Goal: Contribute content: Contribute content

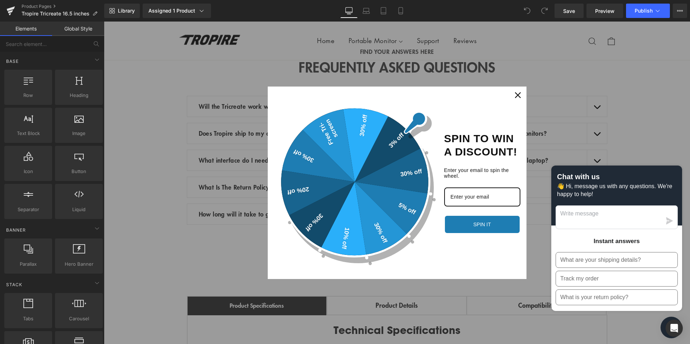
scroll to position [1483, 0]
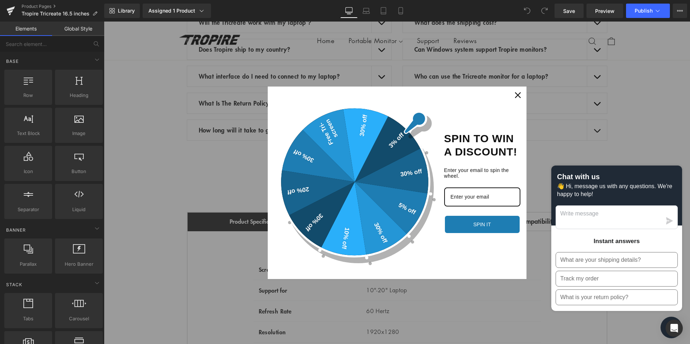
click at [517, 97] on icon "close icon" at bounding box center [518, 95] width 6 height 6
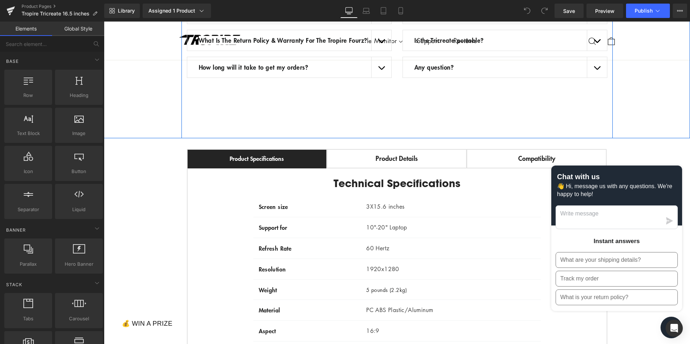
scroll to position [1558, 0]
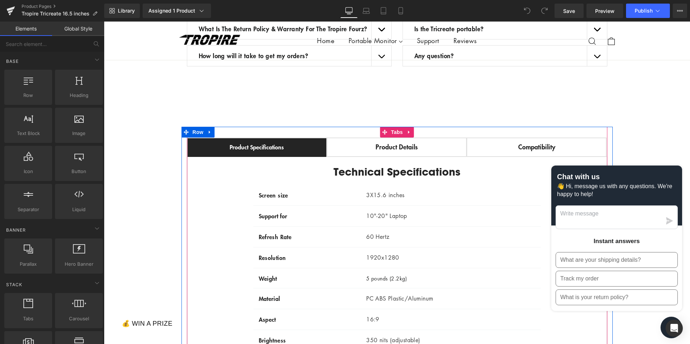
click at [393, 152] on div "Product Details Text Block" at bounding box center [397, 147] width 125 height 9
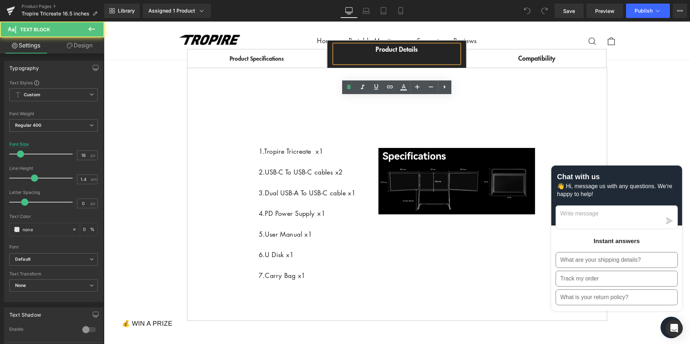
scroll to position [1672, 0]
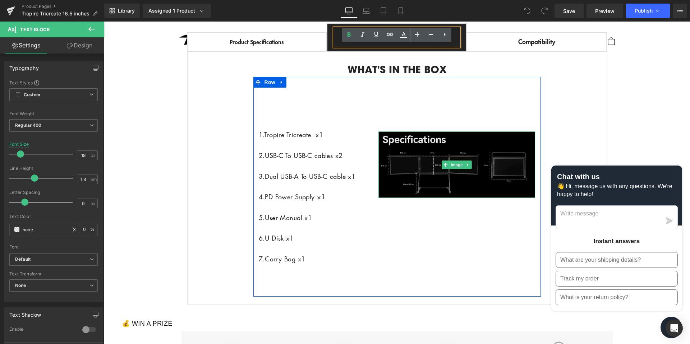
click at [454, 170] on img at bounding box center [457, 165] width 157 height 67
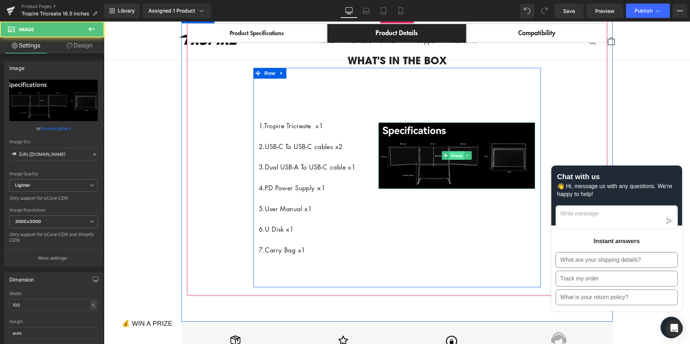
click at [454, 160] on span "Image" at bounding box center [456, 155] width 15 height 9
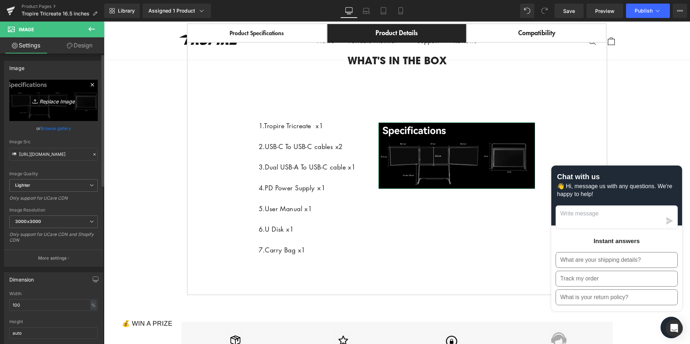
click at [41, 97] on icon "Replace Image" at bounding box center [54, 100] width 58 height 9
type input "C:\fakepath\cfcaa0400b8c6b417984ebb0de5e3bc7_original.png"
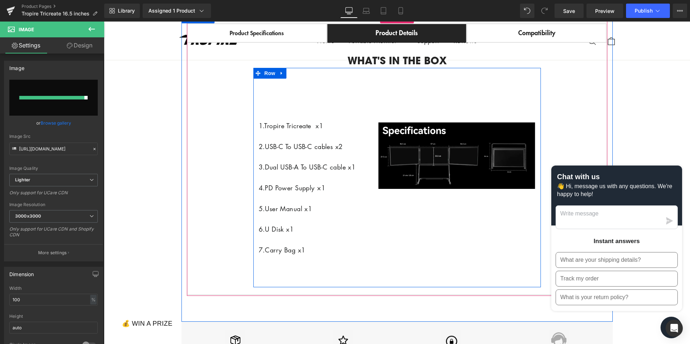
type input "https://ucarecdn.com/074f05d7-142f-4d50-a024-9338c56071bc/-/format/auto/-/previ…"
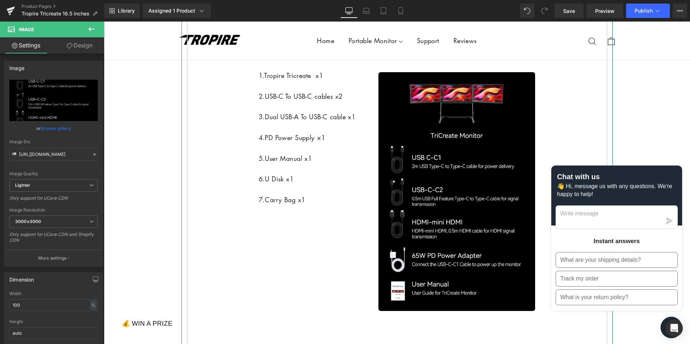
scroll to position [1686, 0]
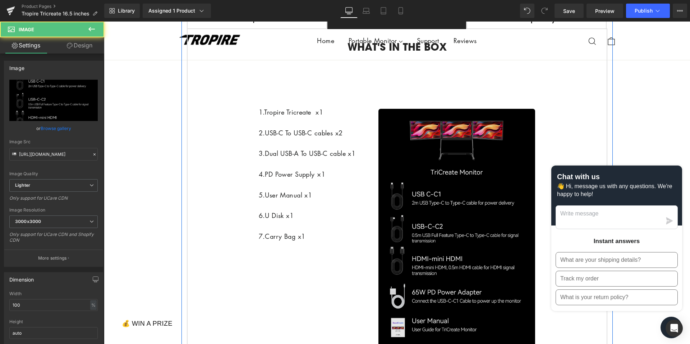
click at [440, 208] on img at bounding box center [457, 228] width 157 height 239
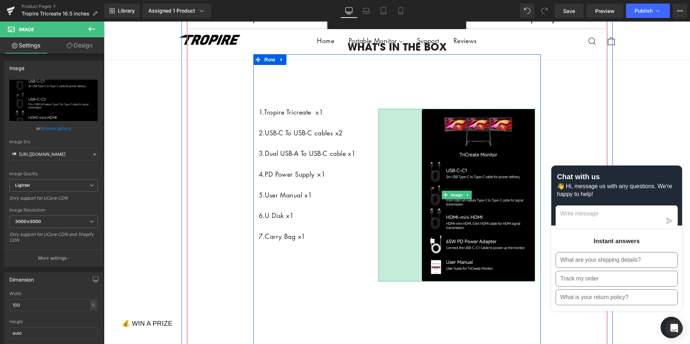
drag, startPoint x: 379, startPoint y: 126, endPoint x: 421, endPoint y: 124, distance: 41.8
click at [421, 124] on div "Image 121px" at bounding box center [457, 195] width 168 height 259
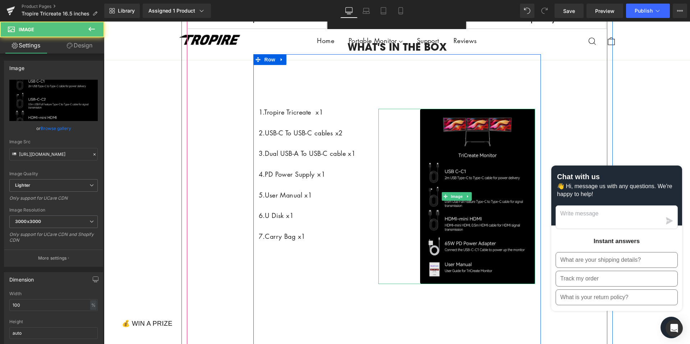
click at [444, 168] on img at bounding box center [457, 196] width 157 height 175
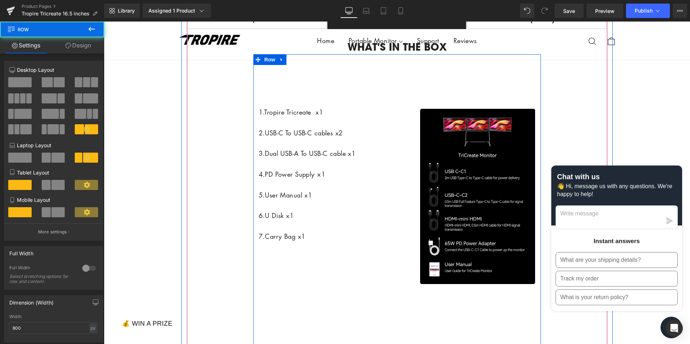
click at [449, 109] on div "Image 116px" at bounding box center [457, 197] width 168 height 262
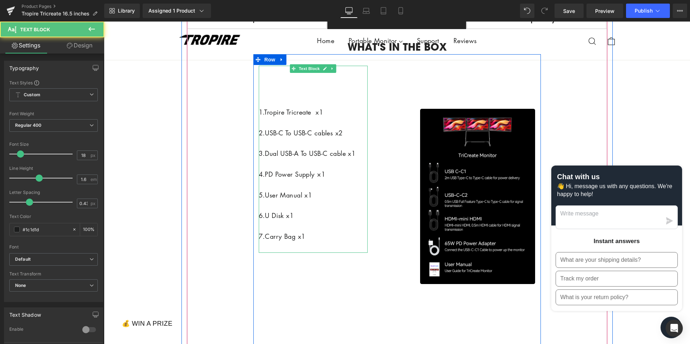
click at [322, 242] on p "7.Carry Bag x1" at bounding box center [313, 237] width 109 height 10
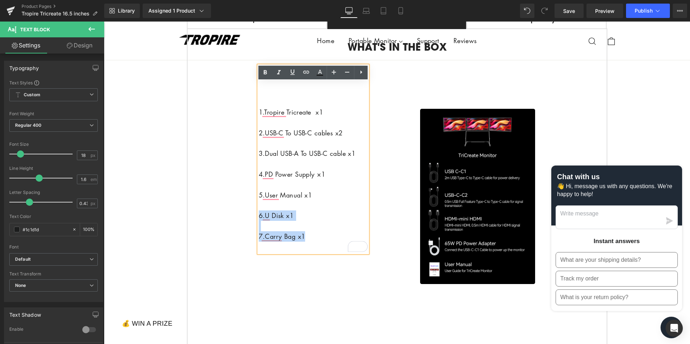
drag, startPoint x: 314, startPoint y: 254, endPoint x: 259, endPoint y: 231, distance: 59.4
click at [259, 231] on div "1.Tropire Tricreate x1 2.USB-C To USB-C cables x2 3.Dual USB-A To USB-C cable x…" at bounding box center [313, 159] width 109 height 187
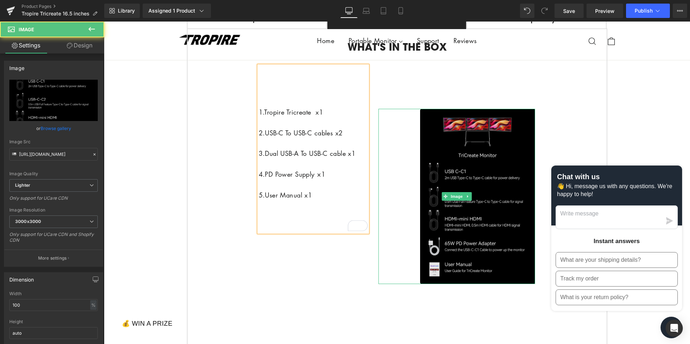
click at [476, 233] on img at bounding box center [457, 196] width 157 height 175
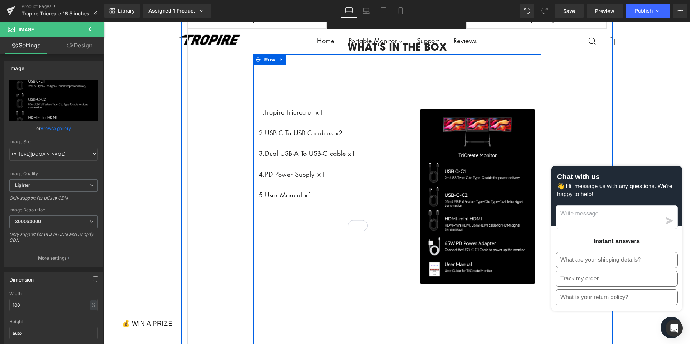
click at [287, 265] on div "1.Tropire Tricreate x1 2.USB-C To USB-C cables x2 3.Dual USB-A To USB-C cable x…" at bounding box center [398, 201] width 288 height 294
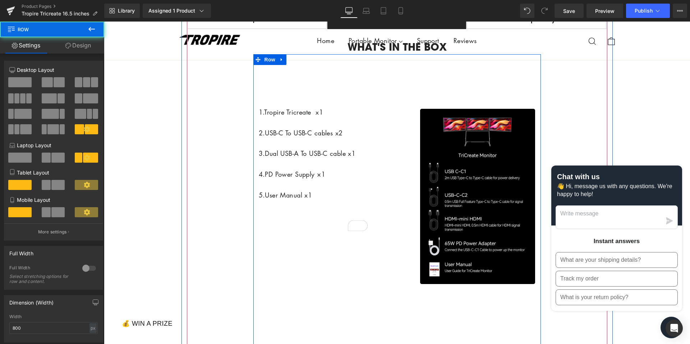
click at [377, 95] on div "Image 116px" at bounding box center [457, 197] width 168 height 262
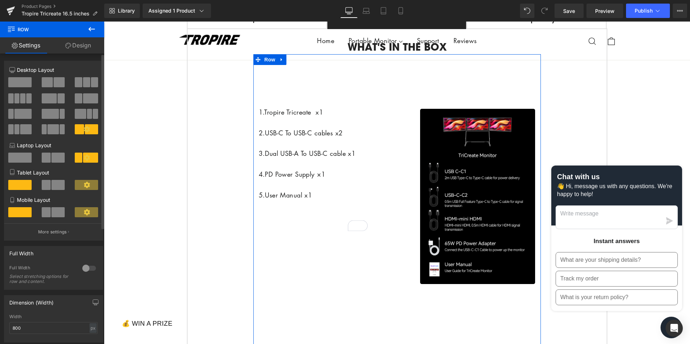
click at [46, 82] on span at bounding box center [47, 82] width 11 height 10
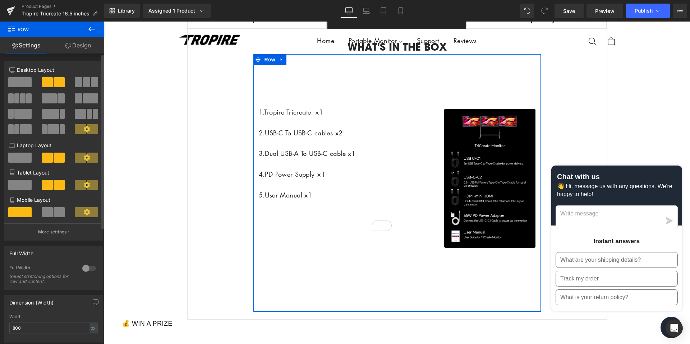
scroll to position [1675, 0]
click at [87, 128] on icon at bounding box center [87, 129] width 6 height 6
click at [51, 82] on span at bounding box center [47, 82] width 11 height 10
click at [17, 83] on span at bounding box center [19, 82] width 23 height 10
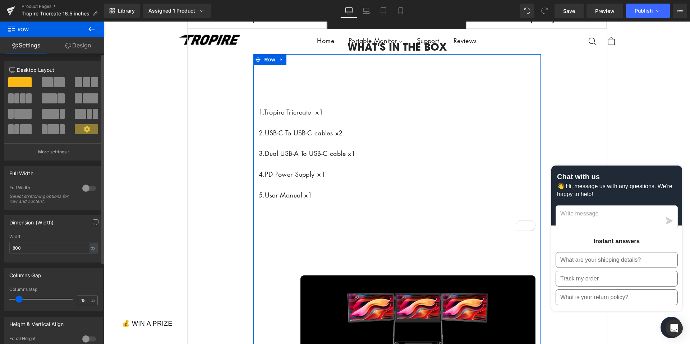
click at [54, 82] on span at bounding box center [59, 82] width 11 height 10
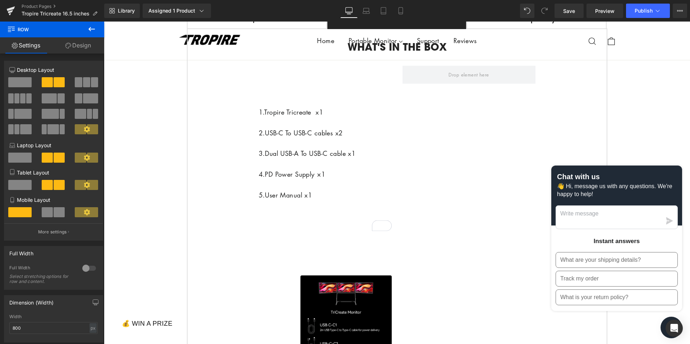
click at [357, 318] on div "Rendering Content" at bounding box center [345, 316] width 44 height 8
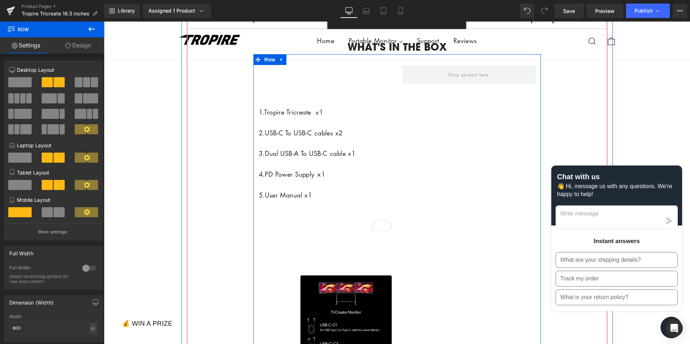
drag, startPoint x: 452, startPoint y: 336, endPoint x: 363, endPoint y: 266, distance: 113.2
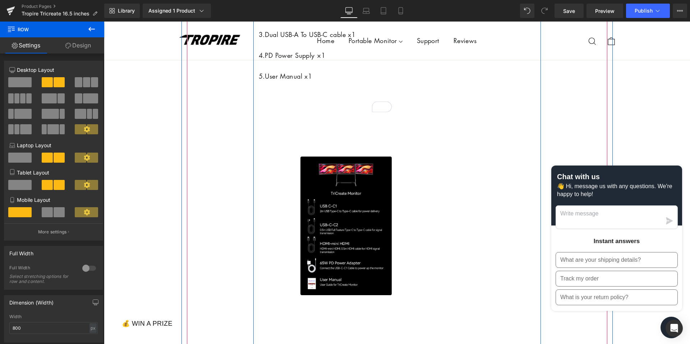
scroll to position [1795, 0]
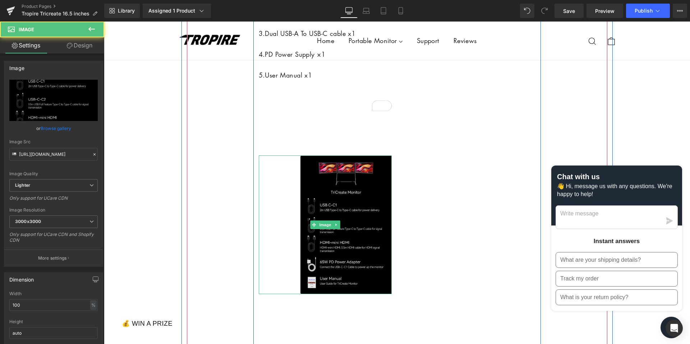
click at [329, 251] on img at bounding box center [325, 225] width 133 height 139
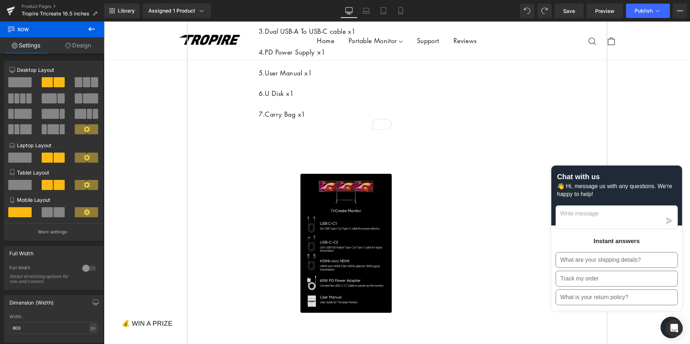
scroll to position [1753, 0]
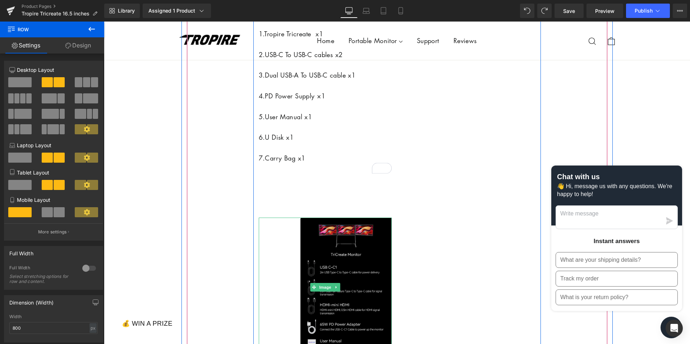
click at [342, 271] on img at bounding box center [325, 287] width 133 height 139
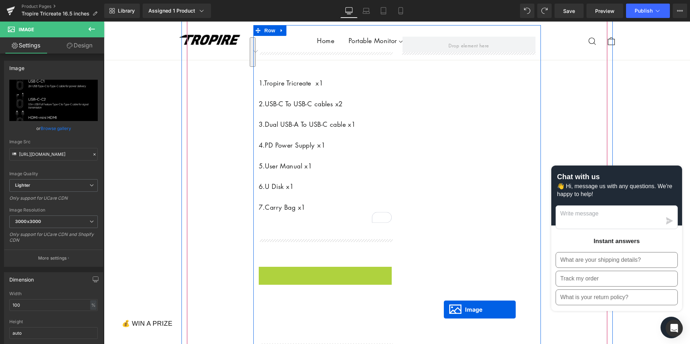
scroll to position [1704, 0]
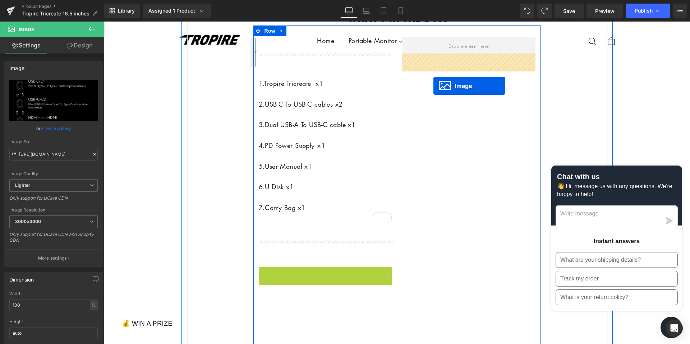
drag, startPoint x: 315, startPoint y: 304, endPoint x: 434, endPoint y: 86, distance: 248.0
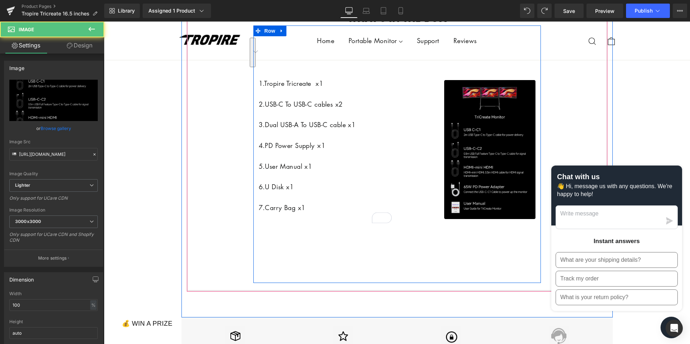
click at [494, 183] on img at bounding box center [469, 149] width 133 height 139
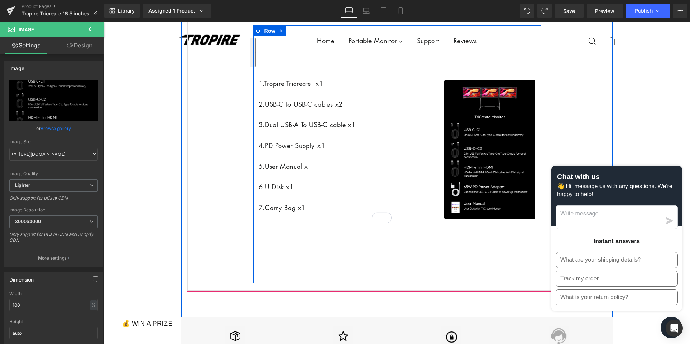
click at [442, 92] on div "Image 116px" at bounding box center [469, 149] width 144 height 225
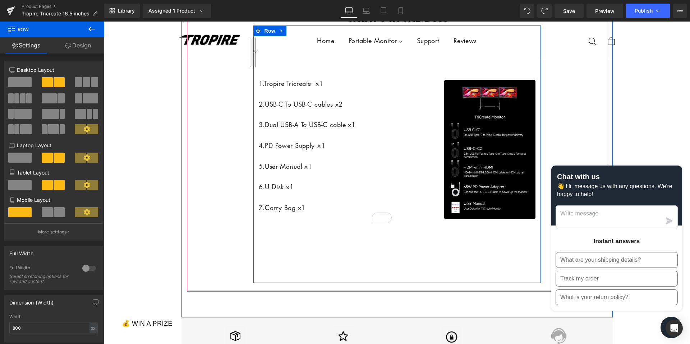
click at [448, 96] on div "Image 116px" at bounding box center [469, 149] width 144 height 225
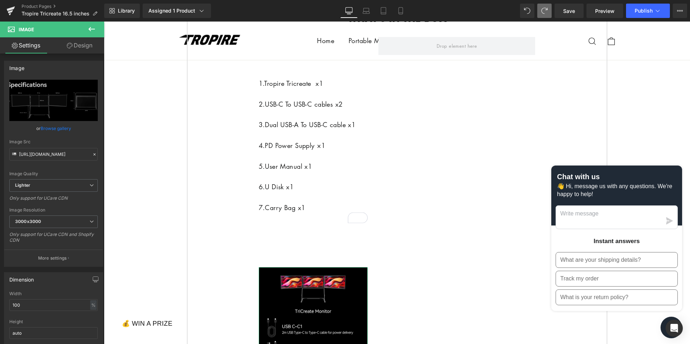
type input "https://ucarecdn.com/074f05d7-142f-4d50-a024-9338c56071bc/-/format/auto/-/previ…"
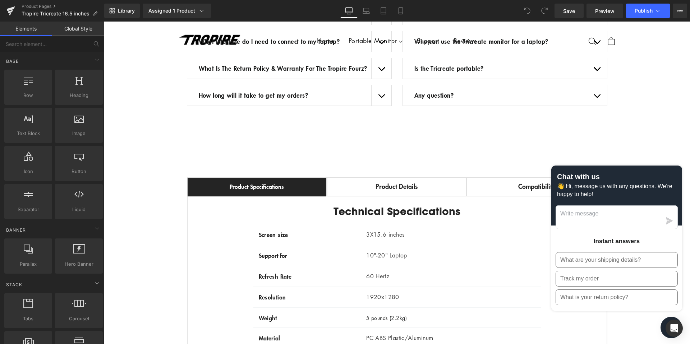
scroll to position [1603, 0]
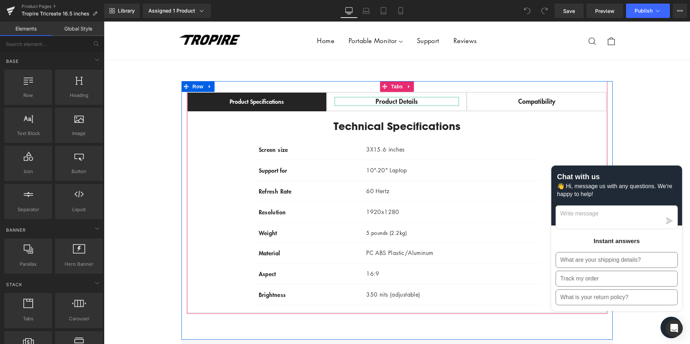
click at [429, 106] on div "Product Details" at bounding box center [397, 101] width 125 height 9
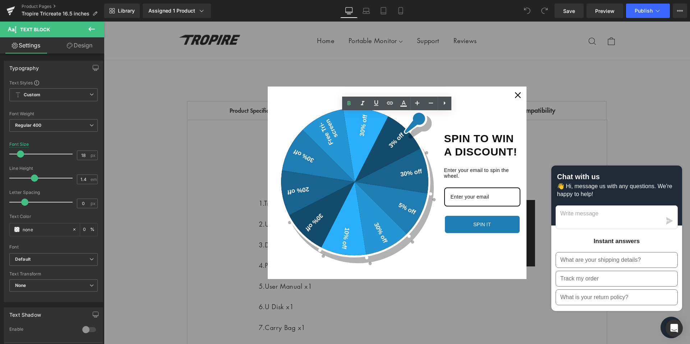
click at [517, 96] on icon "close icon" at bounding box center [518, 95] width 6 height 6
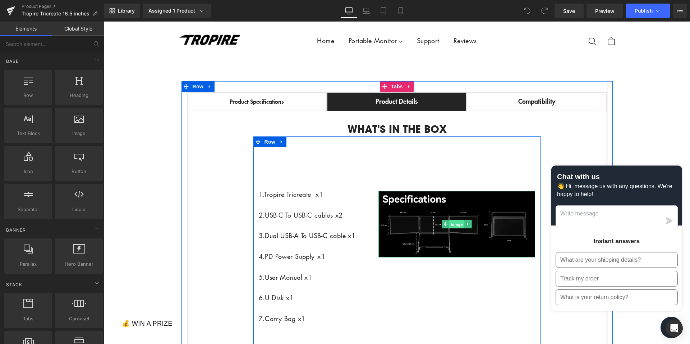
click at [456, 229] on span "Image" at bounding box center [456, 224] width 15 height 9
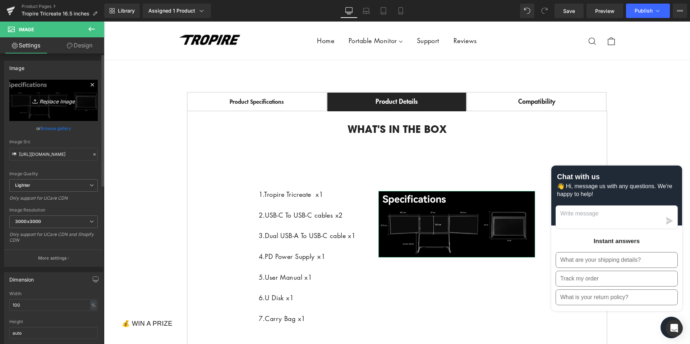
click at [41, 104] on icon "Replace Image" at bounding box center [54, 100] width 58 height 9
type input "C:\fakepath\cfcaa0400b8c6b417984ebb0de5e3bc7_original.png"
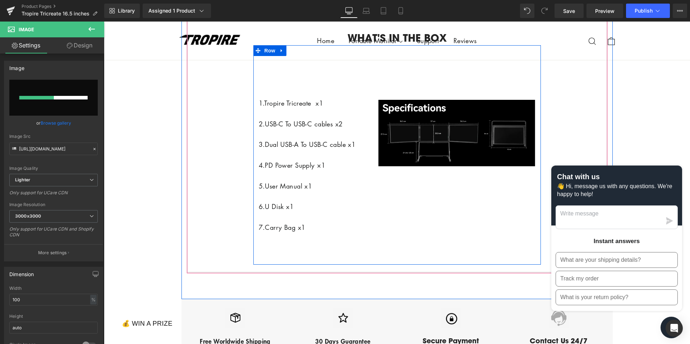
scroll to position [1716, 0]
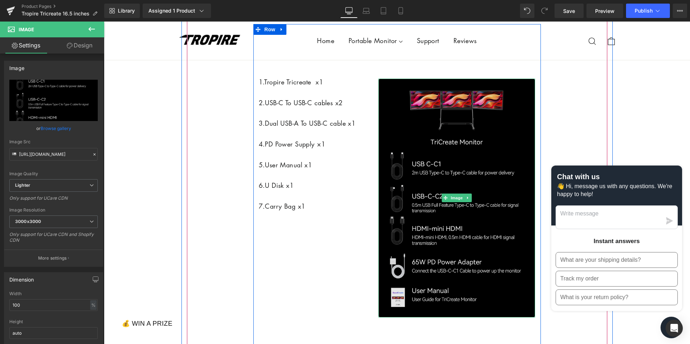
click at [425, 134] on img at bounding box center [457, 198] width 157 height 239
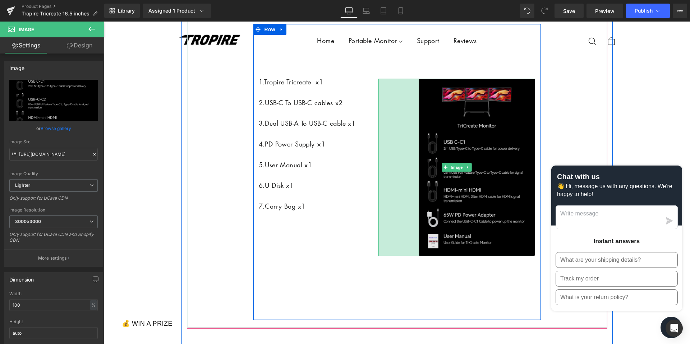
drag, startPoint x: 379, startPoint y: 95, endPoint x: 419, endPoint y: 97, distance: 40.3
click at [419, 97] on div "Image 112px" at bounding box center [457, 168] width 157 height 178
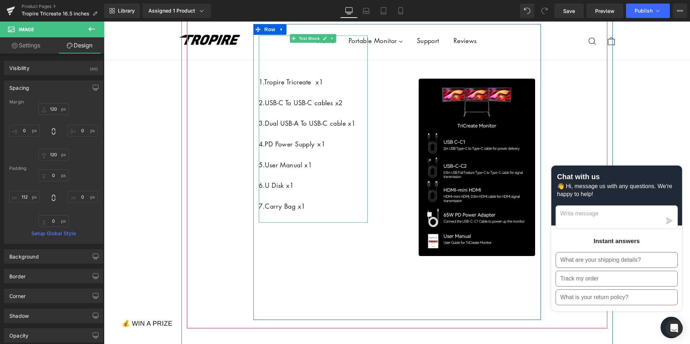
click at [319, 212] on p "7.Carry Bag x1" at bounding box center [313, 206] width 109 height 10
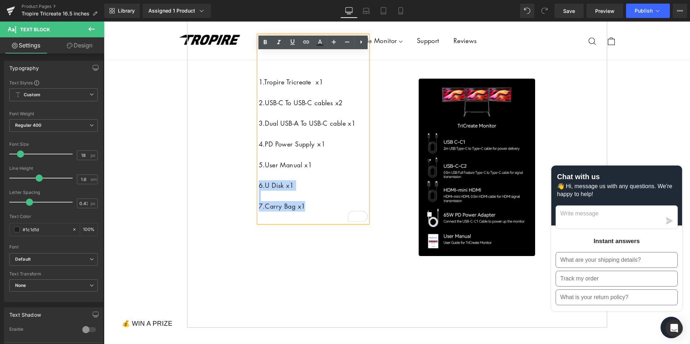
drag, startPoint x: 308, startPoint y: 224, endPoint x: 259, endPoint y: 202, distance: 53.7
click at [259, 202] on div "1.Tropire Tricreate x1 2.USB-C To USB-C cables x2 3.Dual USB-A To USB-C cable x…" at bounding box center [313, 129] width 109 height 187
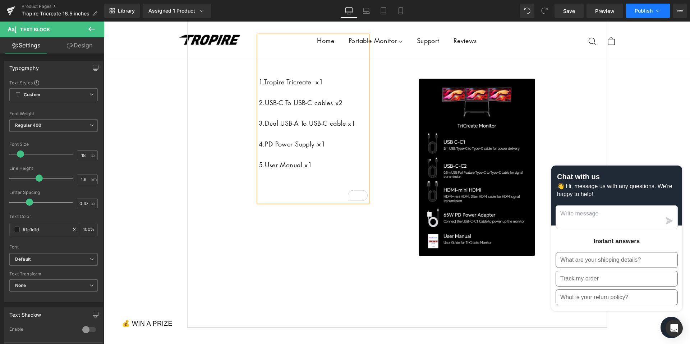
click at [637, 9] on span "Publish" at bounding box center [644, 11] width 18 height 6
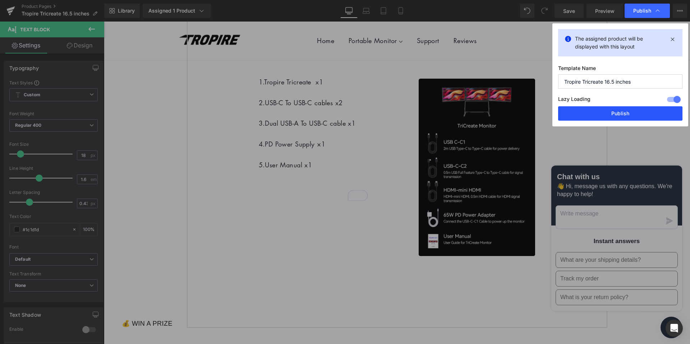
click at [610, 109] on button "Publish" at bounding box center [620, 113] width 124 height 14
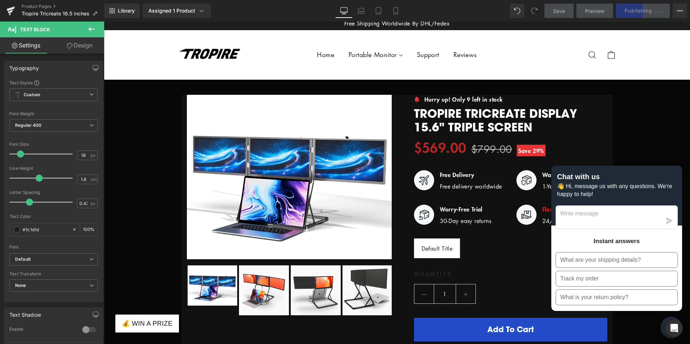
scroll to position [0, 0]
